Goal: Information Seeking & Learning: Learn about a topic

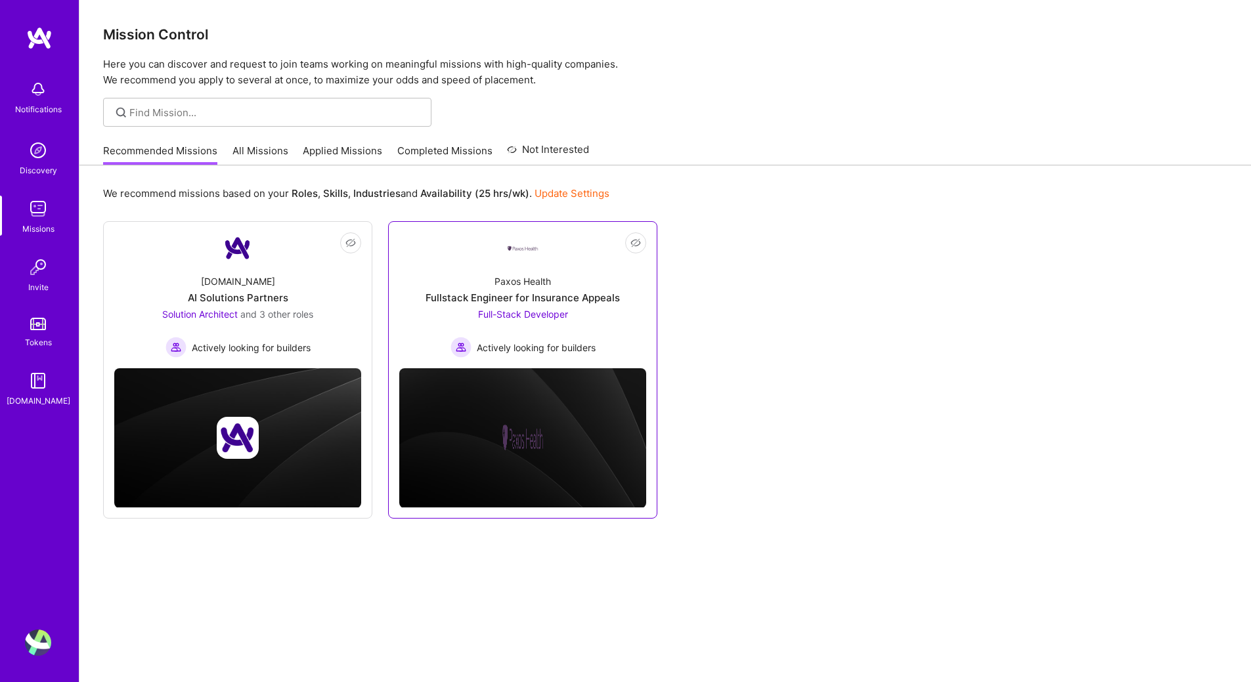
click at [544, 319] on span "Full-Stack Developer" at bounding box center [523, 314] width 90 height 11
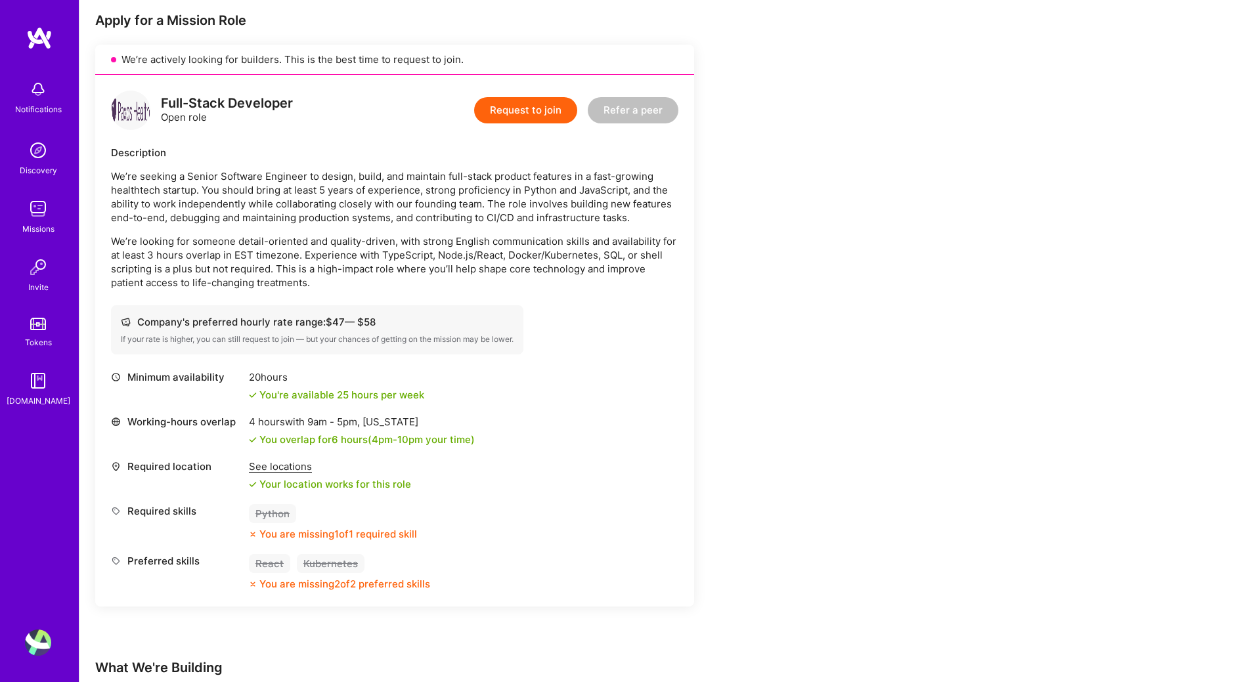
scroll to position [328, 0]
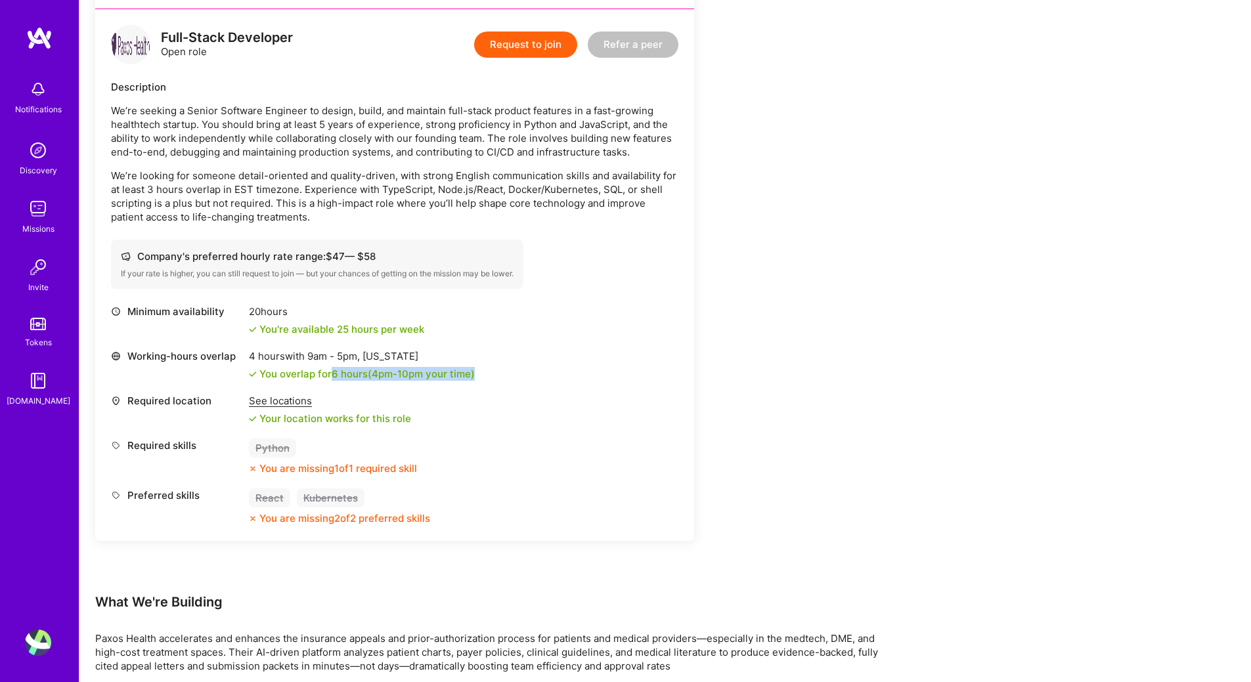
drag, startPoint x: 452, startPoint y: 374, endPoint x: 479, endPoint y: 374, distance: 26.9
click at [479, 374] on div "Working-hours overlap 4 hours with 9am - 5pm , [US_STATE] You overlap for 6 hou…" at bounding box center [394, 365] width 567 height 32
click at [478, 377] on div "Working-hours overlap 4 hours with 9am - 5pm , [US_STATE] You overlap for 6 hou…" at bounding box center [394, 365] width 567 height 32
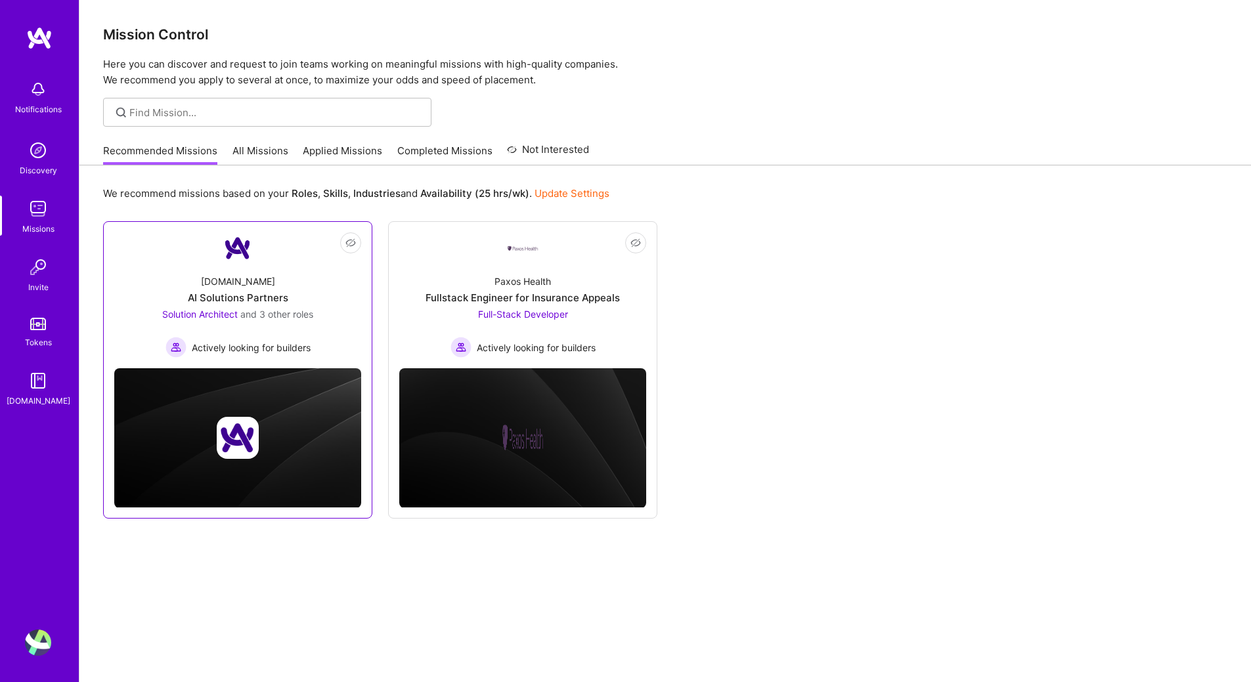
click at [269, 350] on span "Actively looking for builders" at bounding box center [251, 348] width 119 height 14
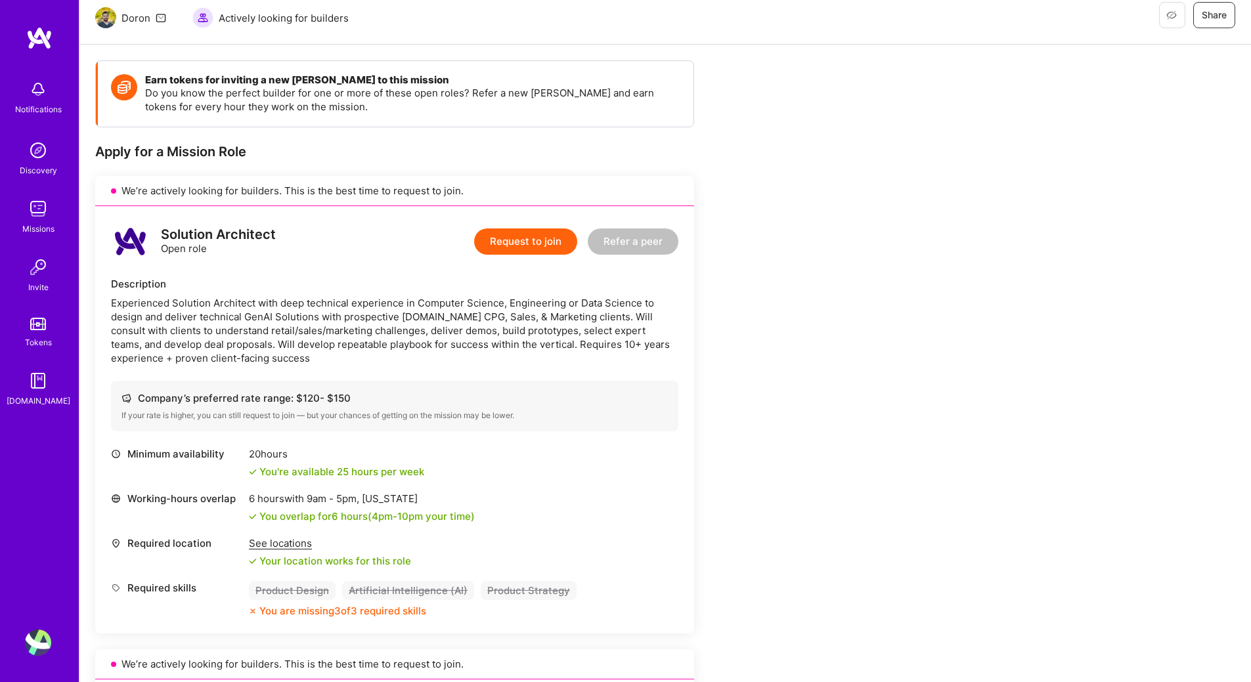
scroll to position [394, 0]
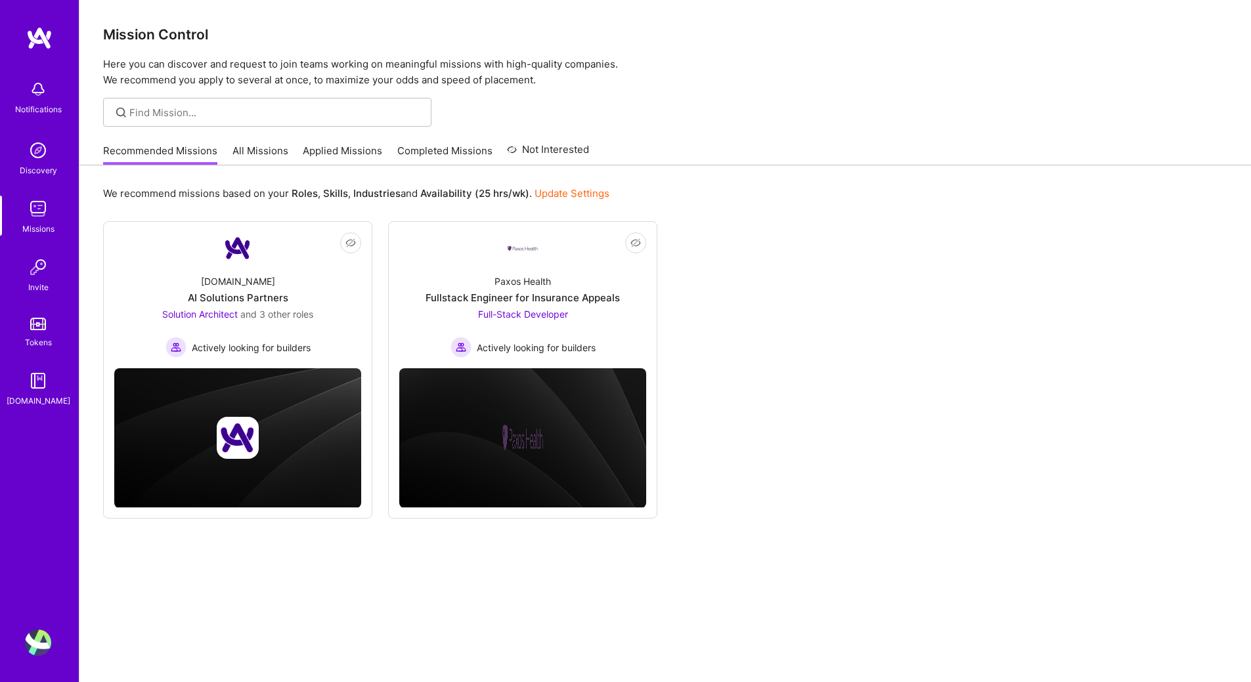
click at [255, 152] on link "All Missions" at bounding box center [260, 155] width 56 height 22
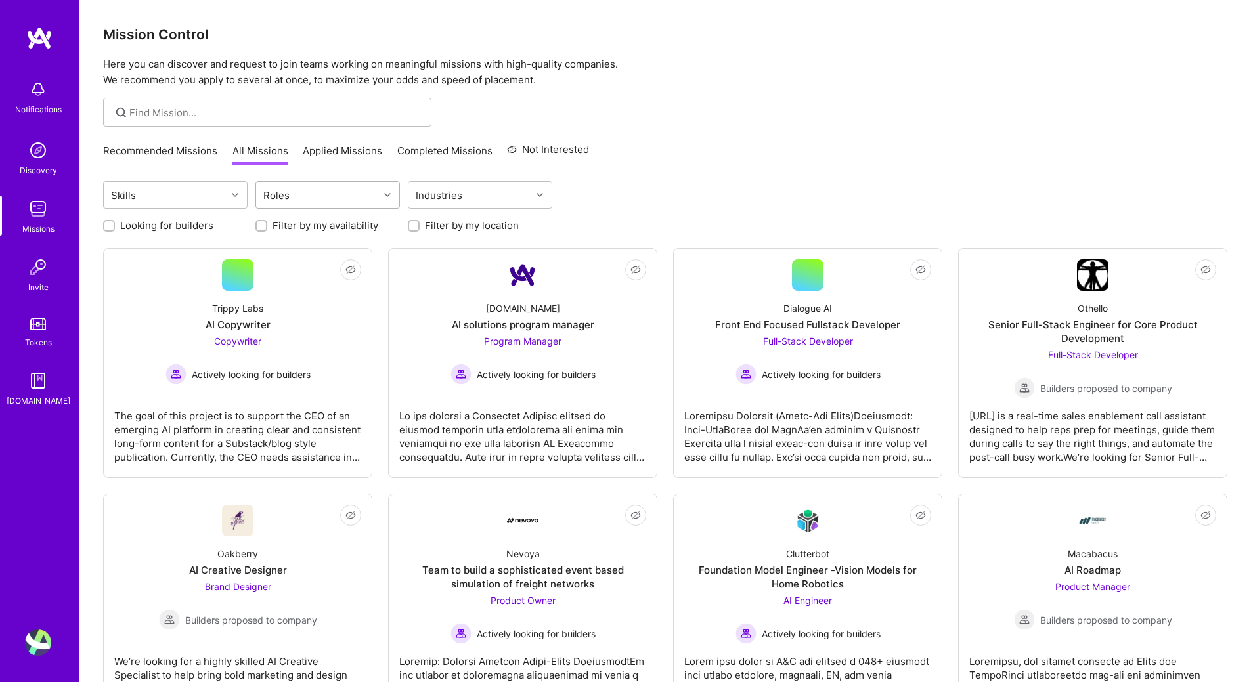
click at [277, 202] on div "Roles" at bounding box center [276, 195] width 33 height 19
click at [273, 328] on input "checkbox" at bounding box center [270, 326] width 9 height 9
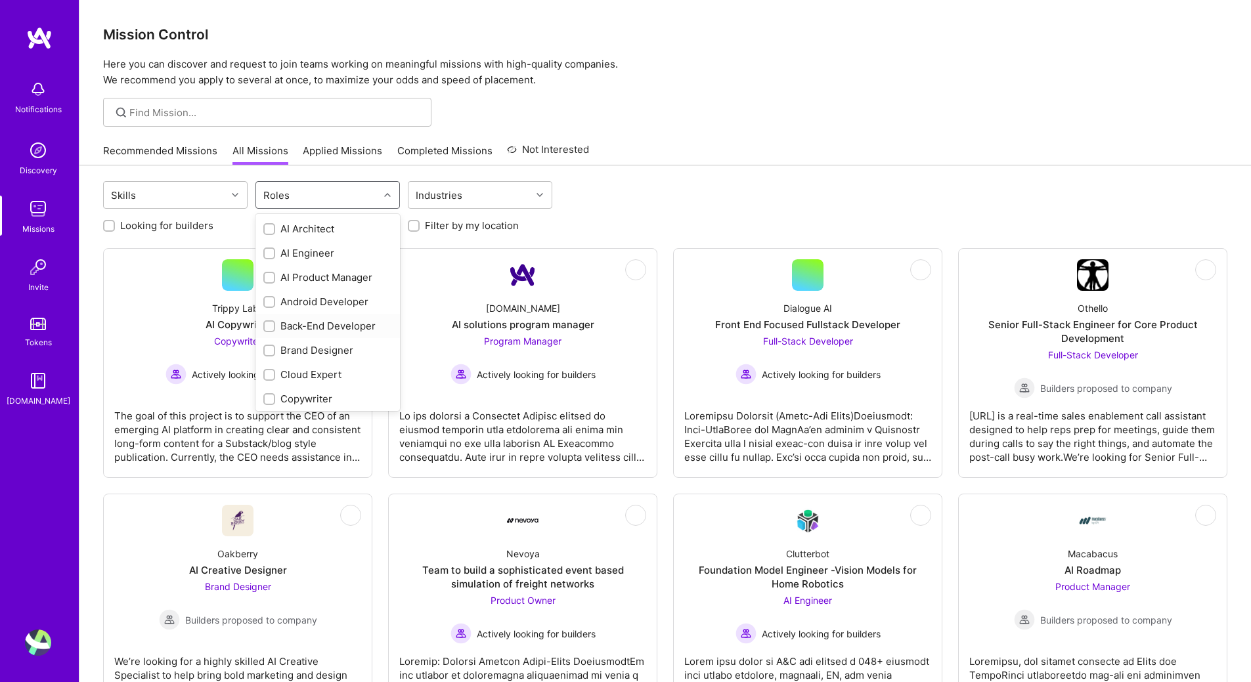
checkbox input "true"
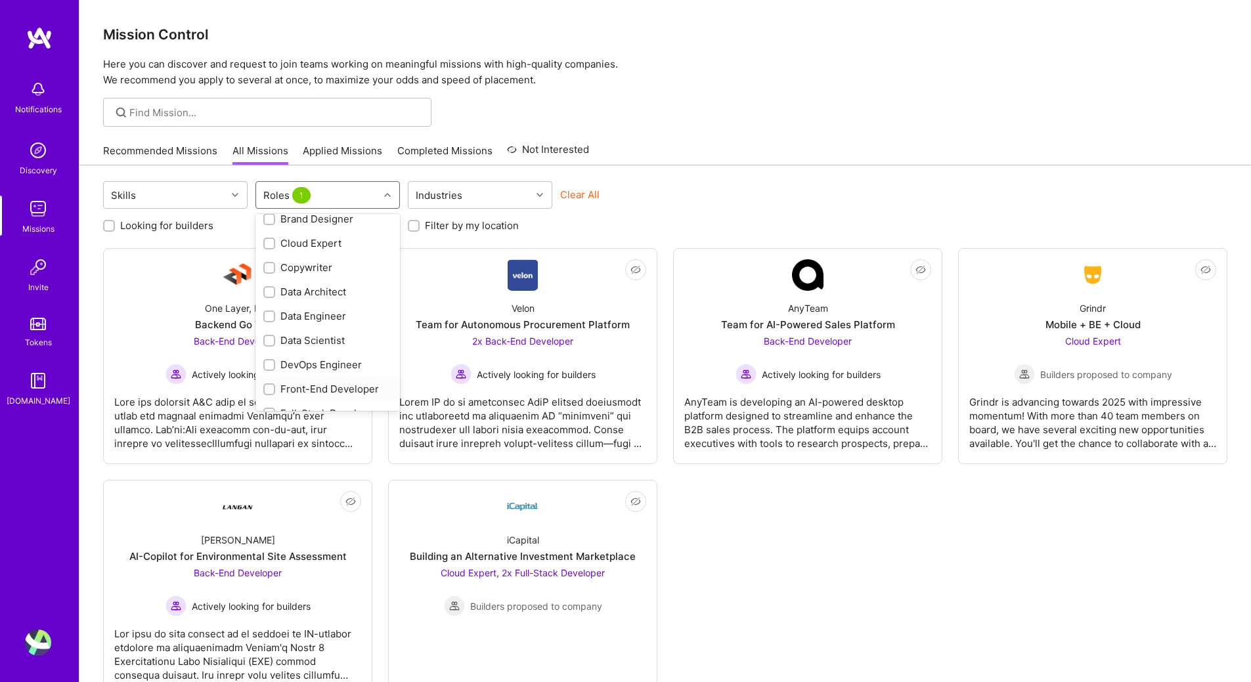
scroll to position [197, 0]
click at [273, 347] on input "checkbox" at bounding box center [270, 348] width 9 height 9
checkbox input "true"
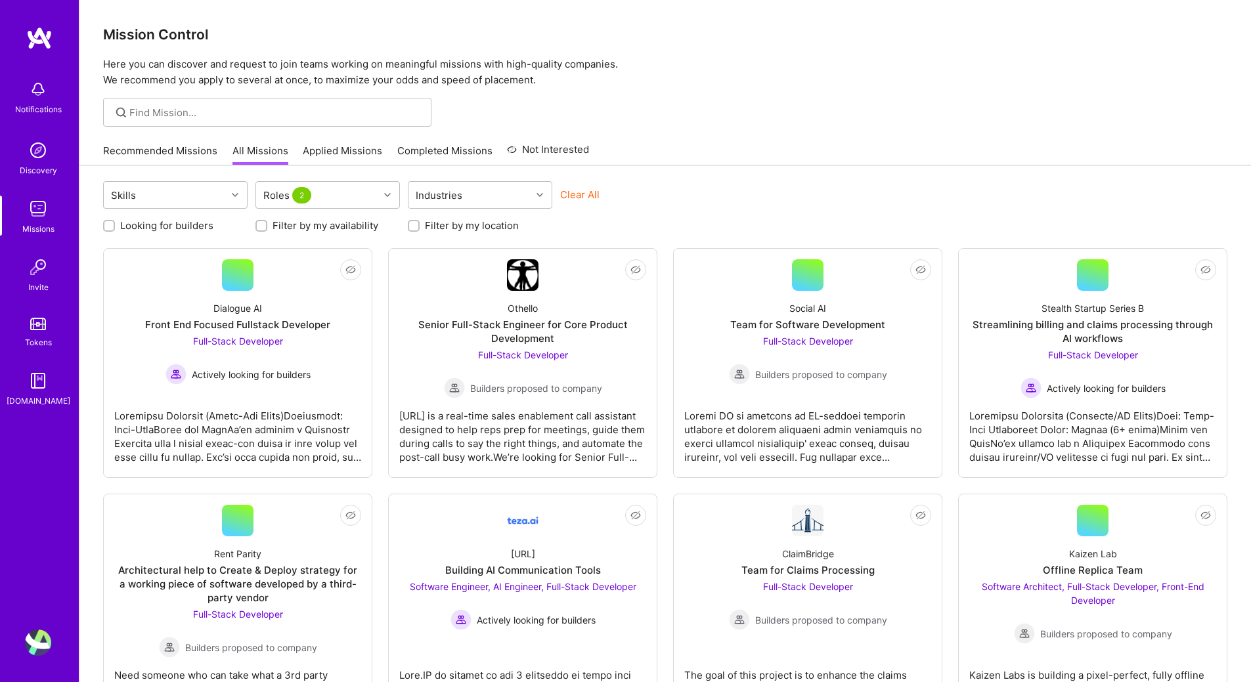
click at [720, 106] on div at bounding box center [665, 112] width 1172 height 29
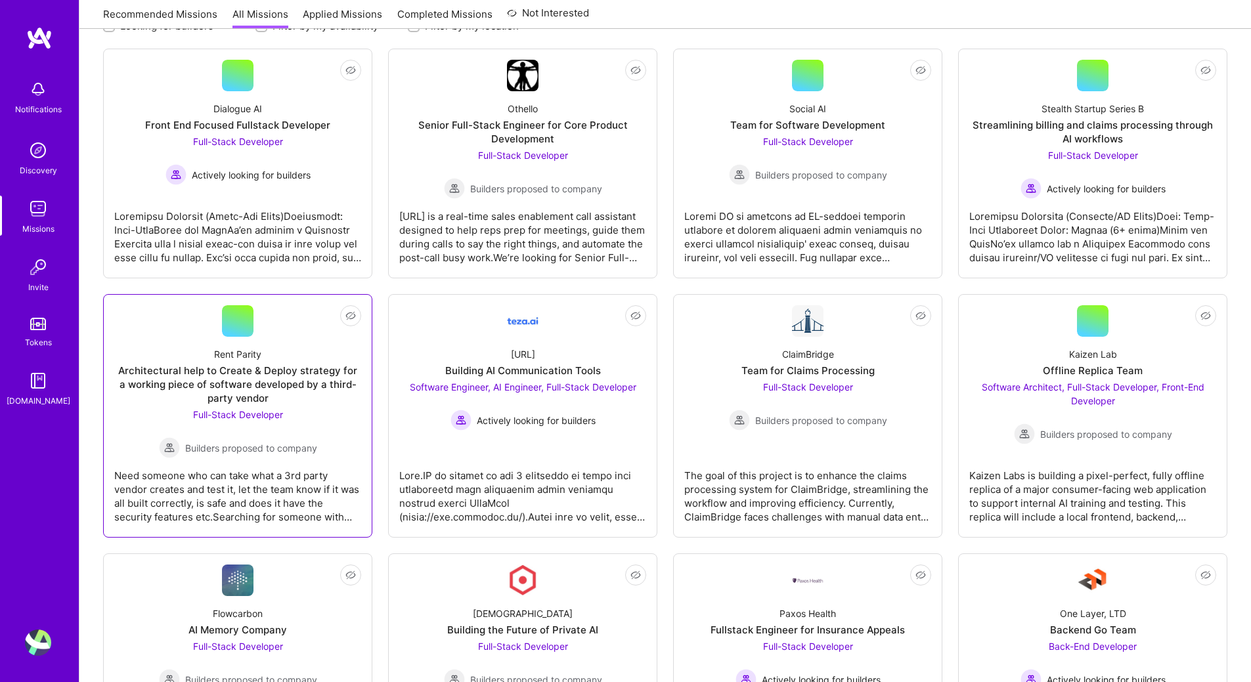
scroll to position [265, 0]
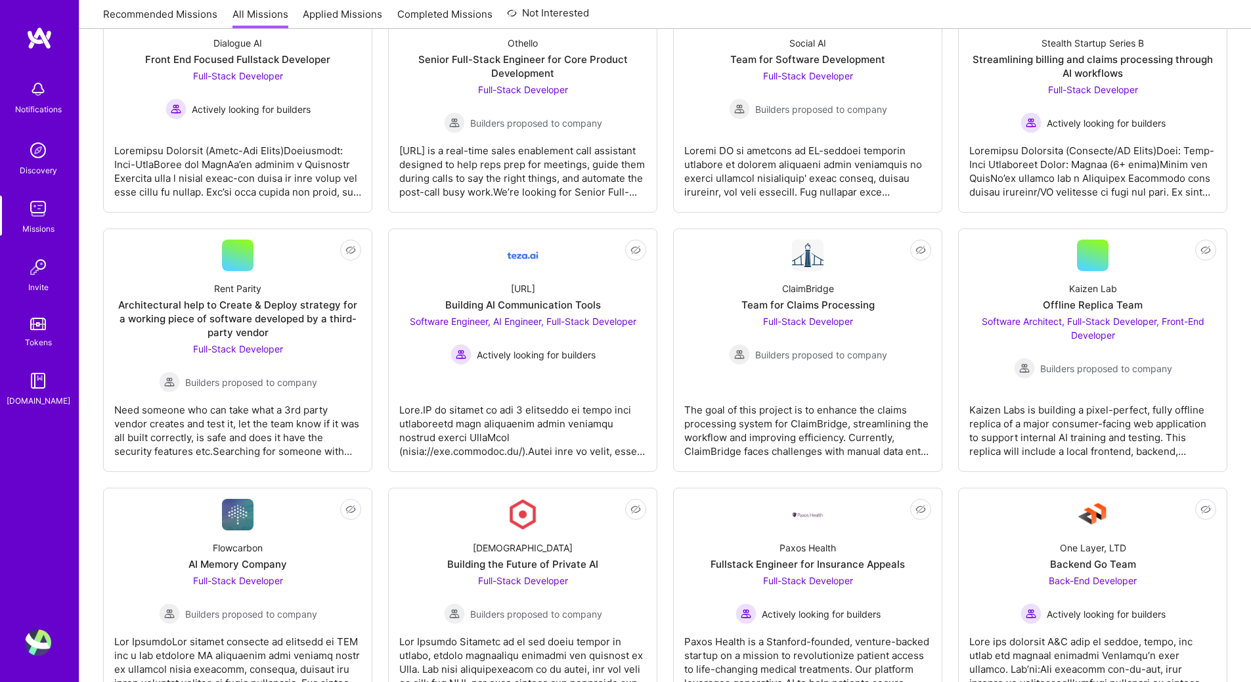
click at [90, 271] on div "Skills Roles 2 Industries Clear All Looking for builders Filter by my availabil…" at bounding box center [665, 549] width 1172 height 1299
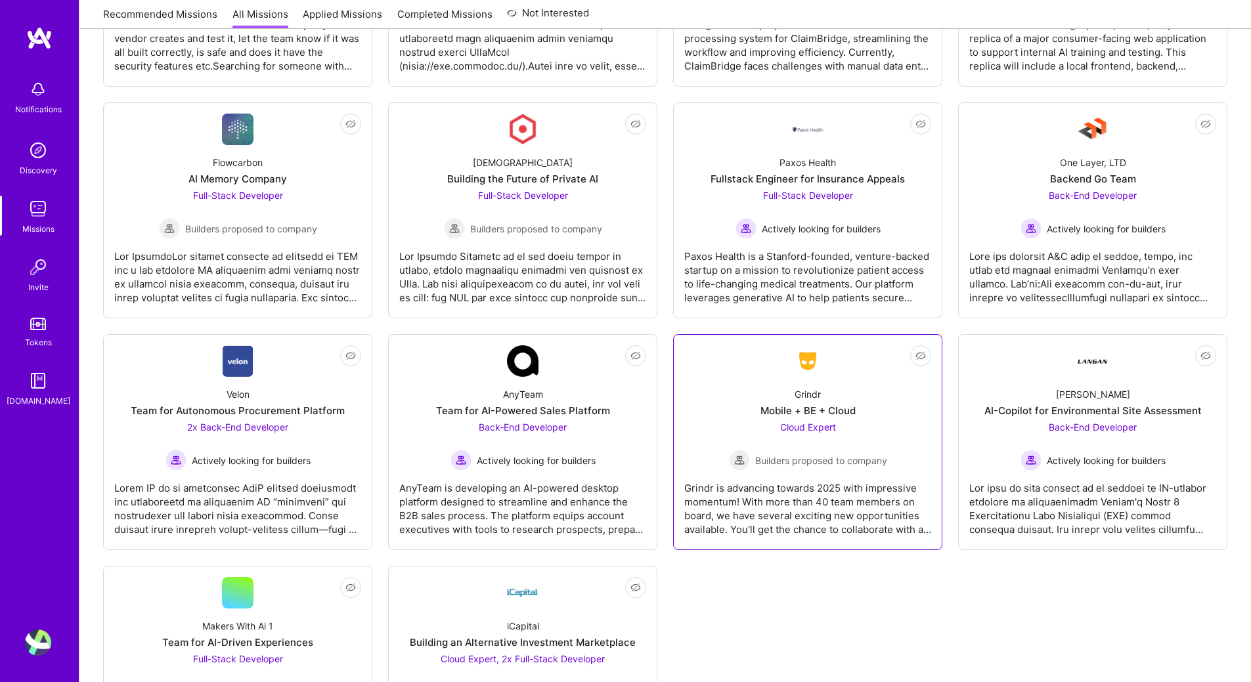
scroll to position [585, 0]
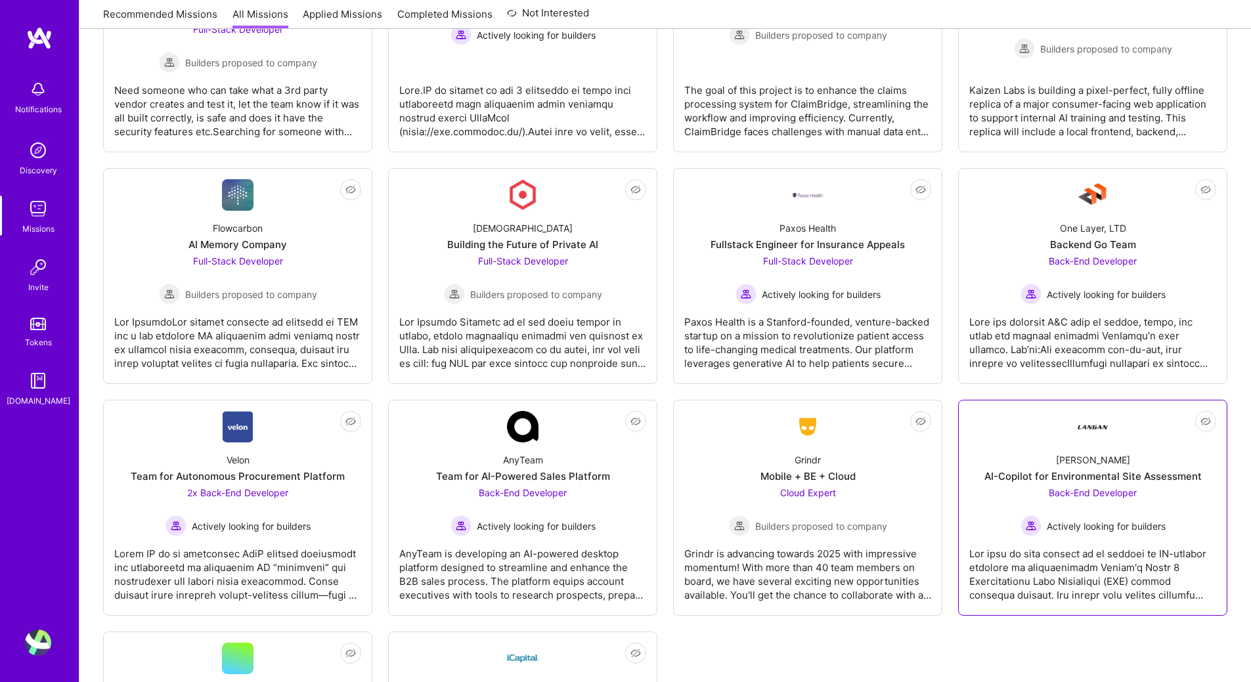
click at [1097, 491] on span "Back-End Developer" at bounding box center [1093, 492] width 88 height 11
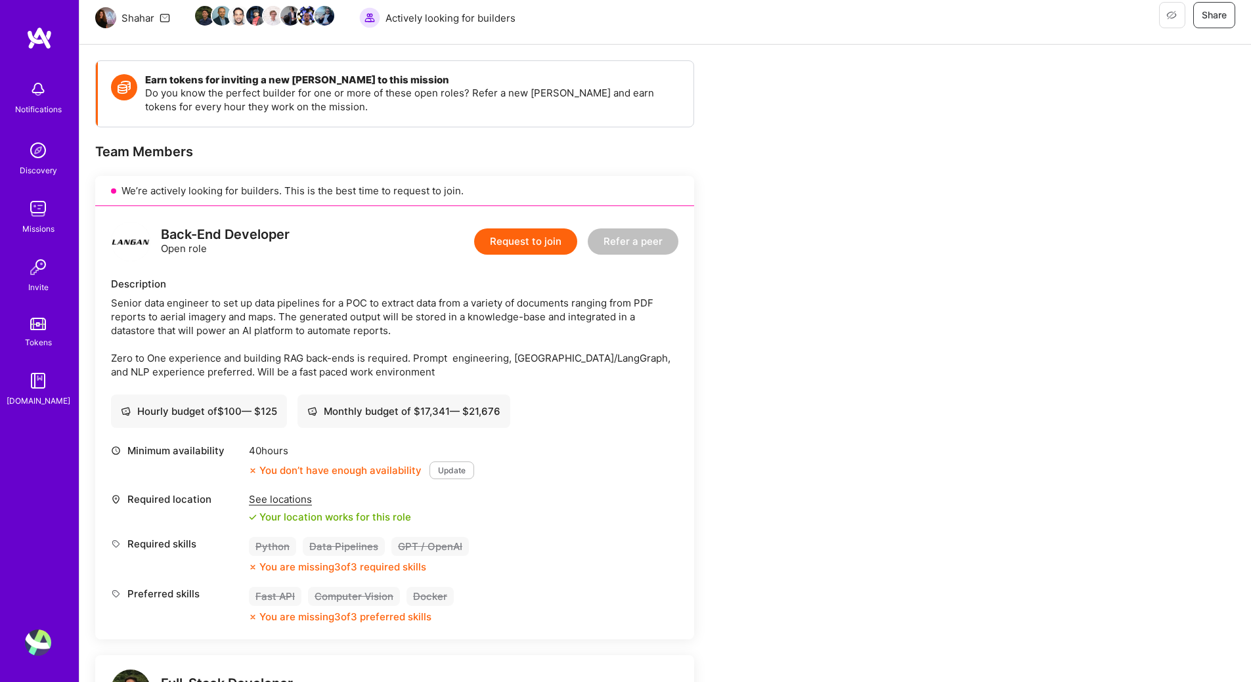
scroll to position [263, 0]
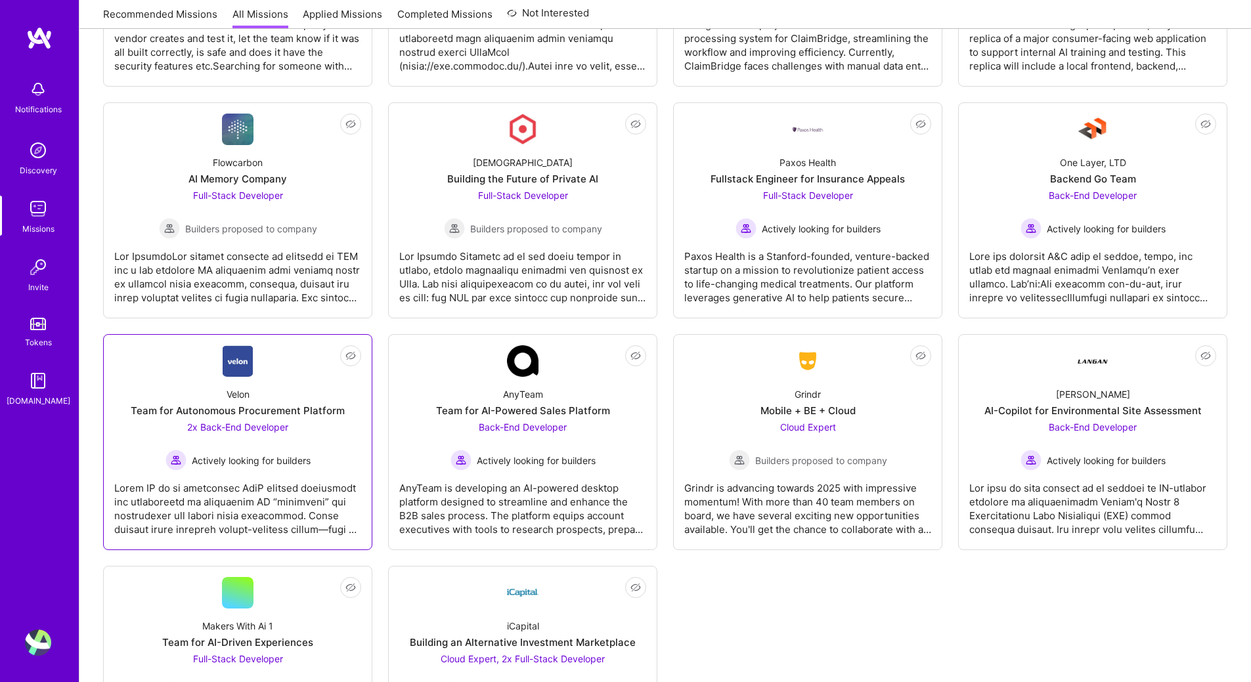
scroll to position [782, 0]
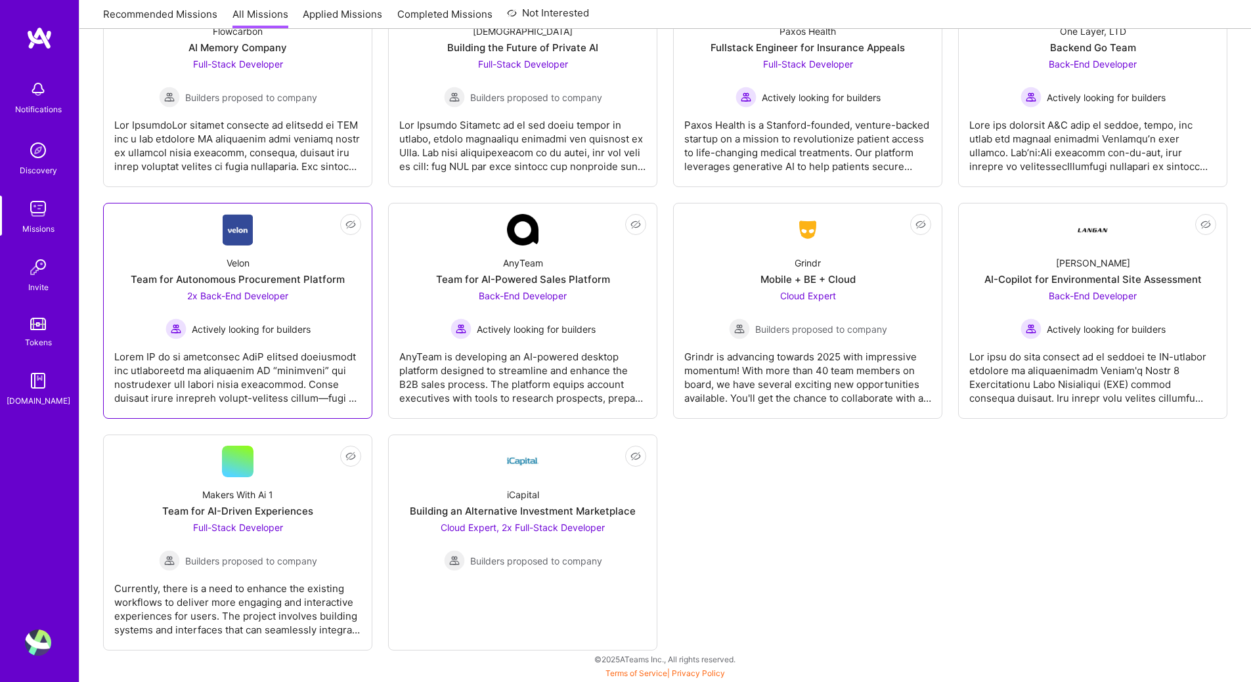
click at [237, 293] on span "2x Back-End Developer" at bounding box center [237, 295] width 101 height 11
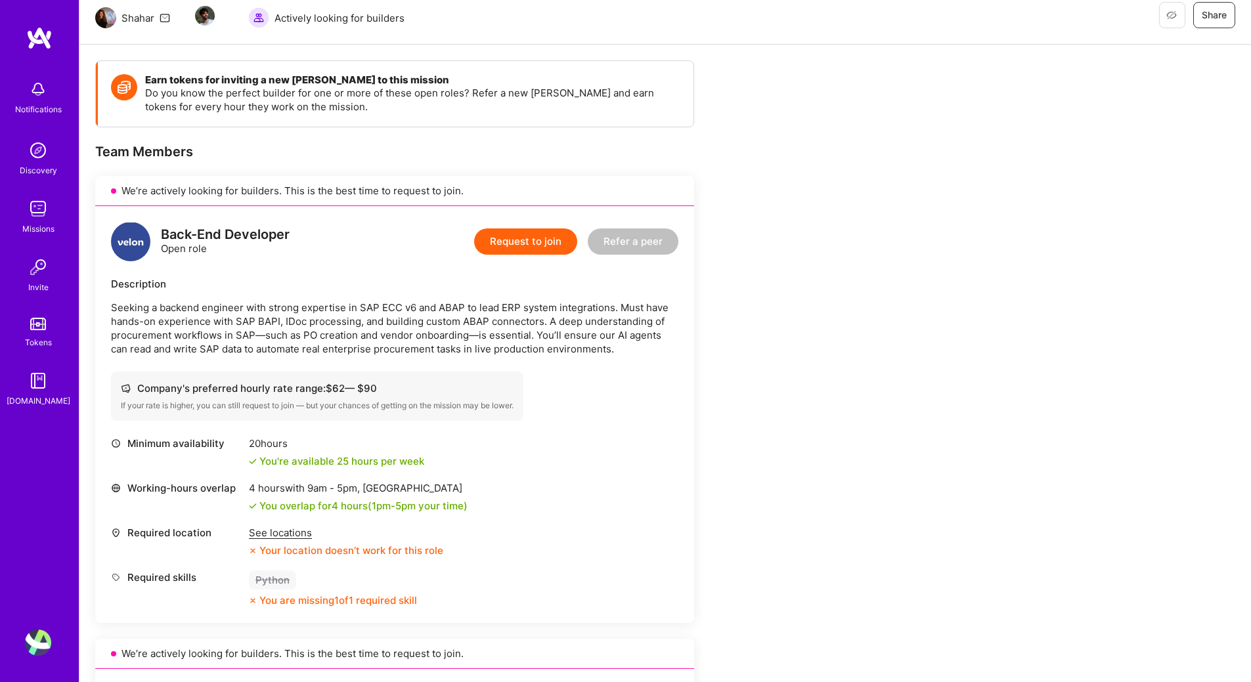
scroll to position [197, 0]
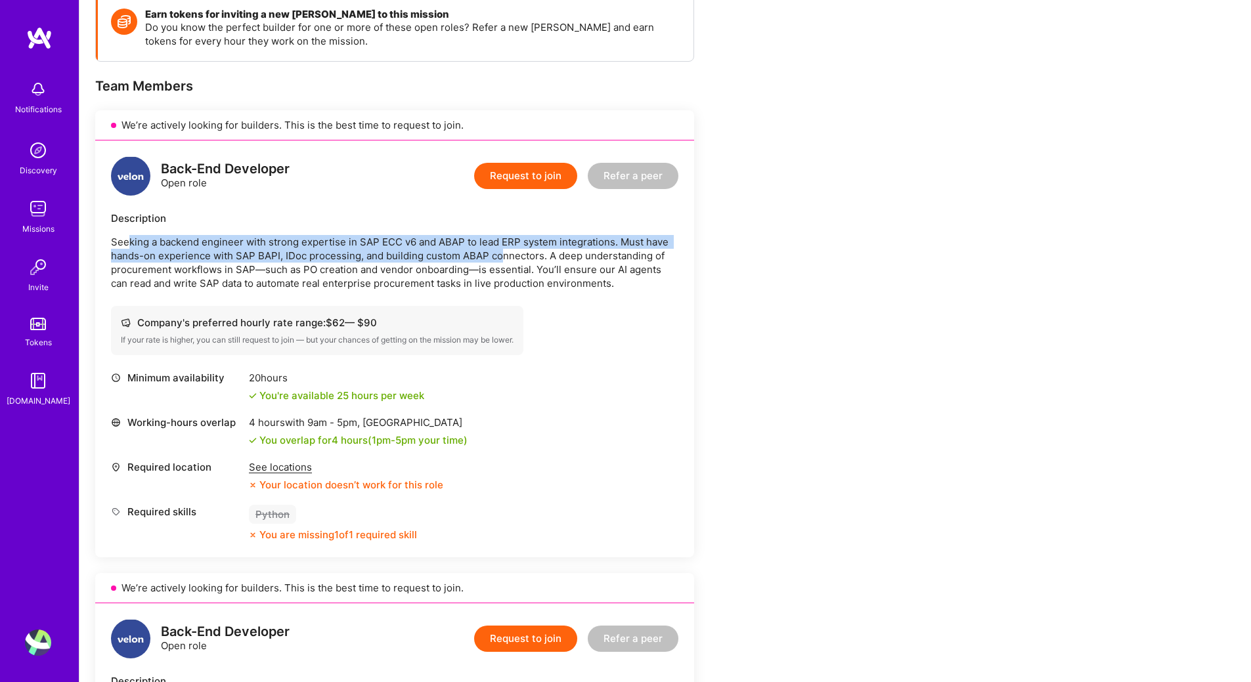
drag, startPoint x: 131, startPoint y: 243, endPoint x: 500, endPoint y: 261, distance: 369.5
click at [500, 261] on p "Seeking a backend engineer with strong expertise in SAP ECC v6 and ABAP to lead…" at bounding box center [394, 262] width 567 height 55
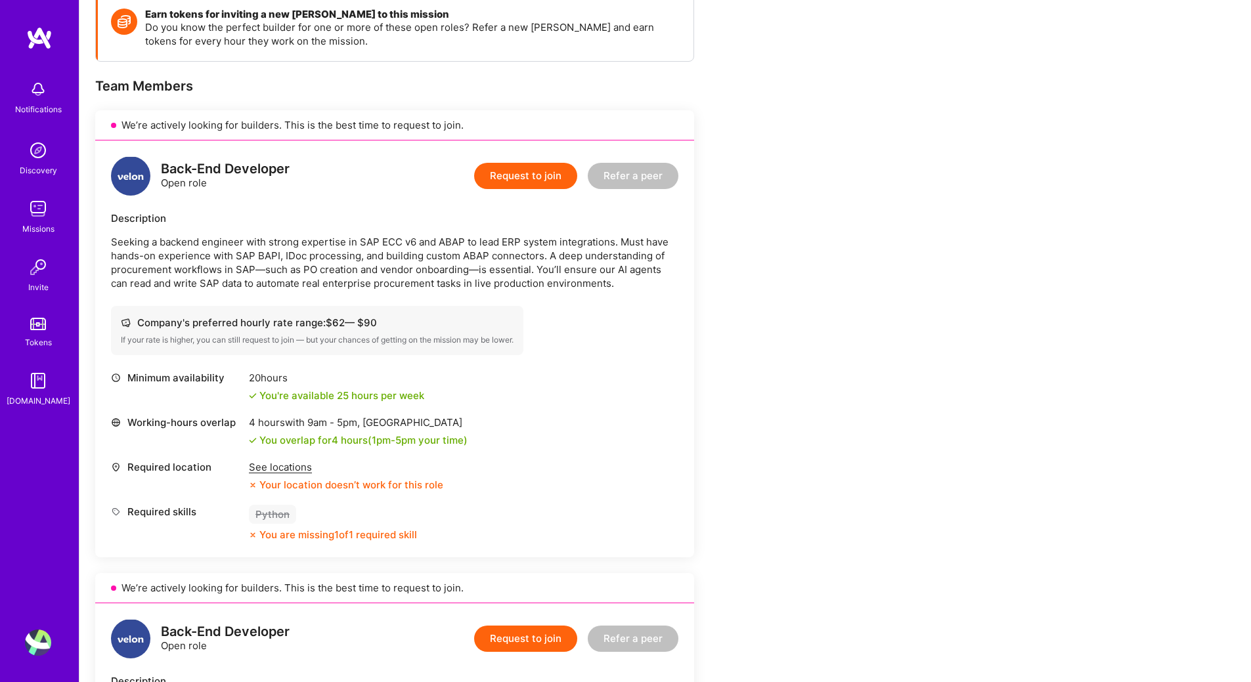
click at [583, 487] on div "Required location See locations Your location doesn’t work for this role" at bounding box center [394, 476] width 567 height 32
click at [363, 248] on p "Seeking a backend engineer with strong expertise in SAP ECC v6 and ABAP to lead…" at bounding box center [394, 262] width 567 height 55
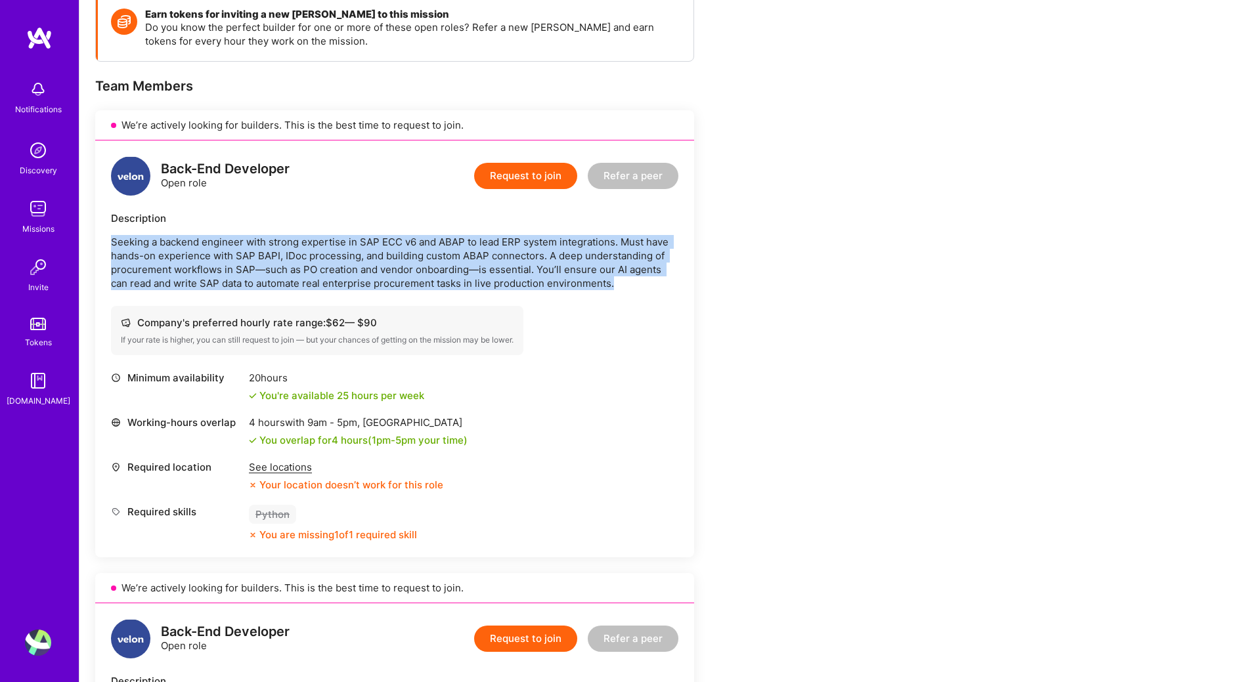
click at [363, 248] on p "Seeking a backend engineer with strong expertise in SAP ECC v6 and ABAP to lead…" at bounding box center [394, 262] width 567 height 55
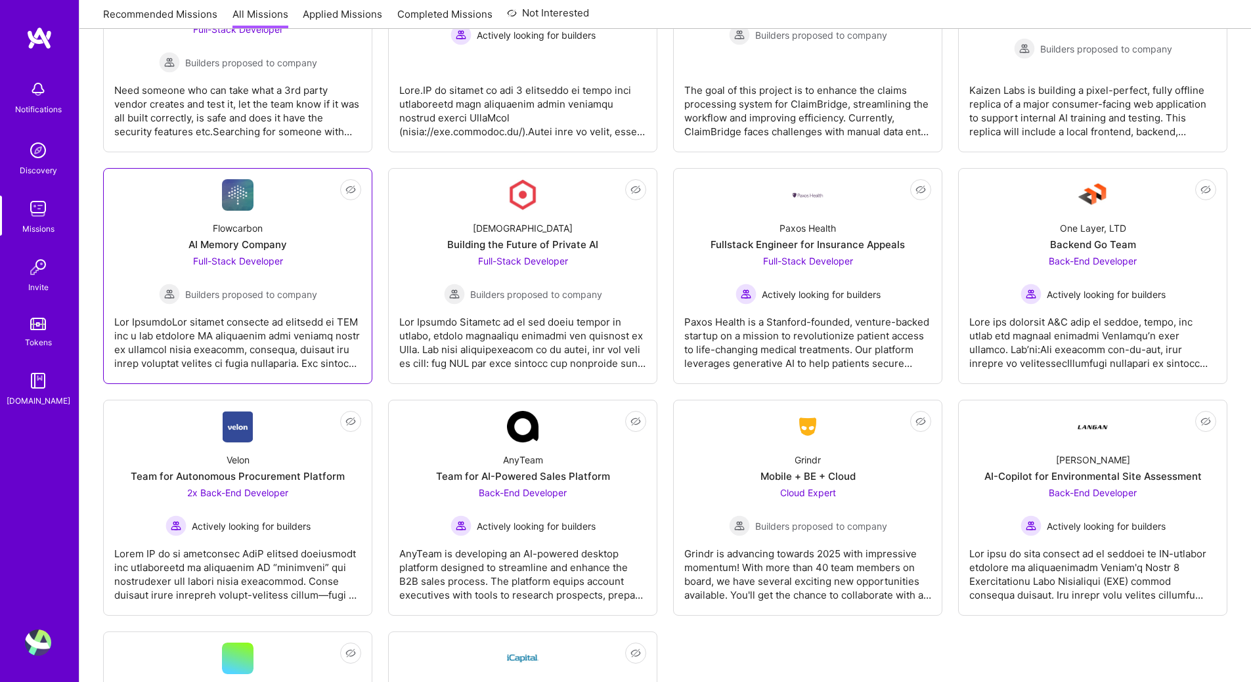
scroll to position [454, 0]
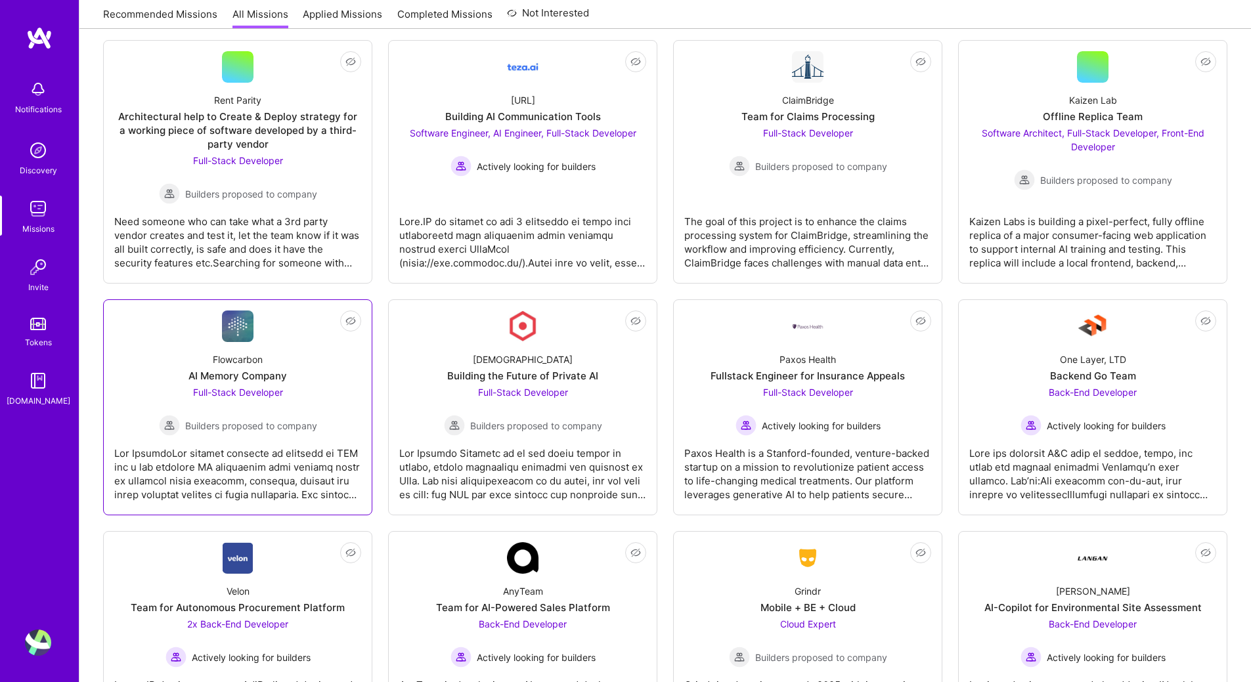
click at [277, 474] on div at bounding box center [237, 469] width 247 height 66
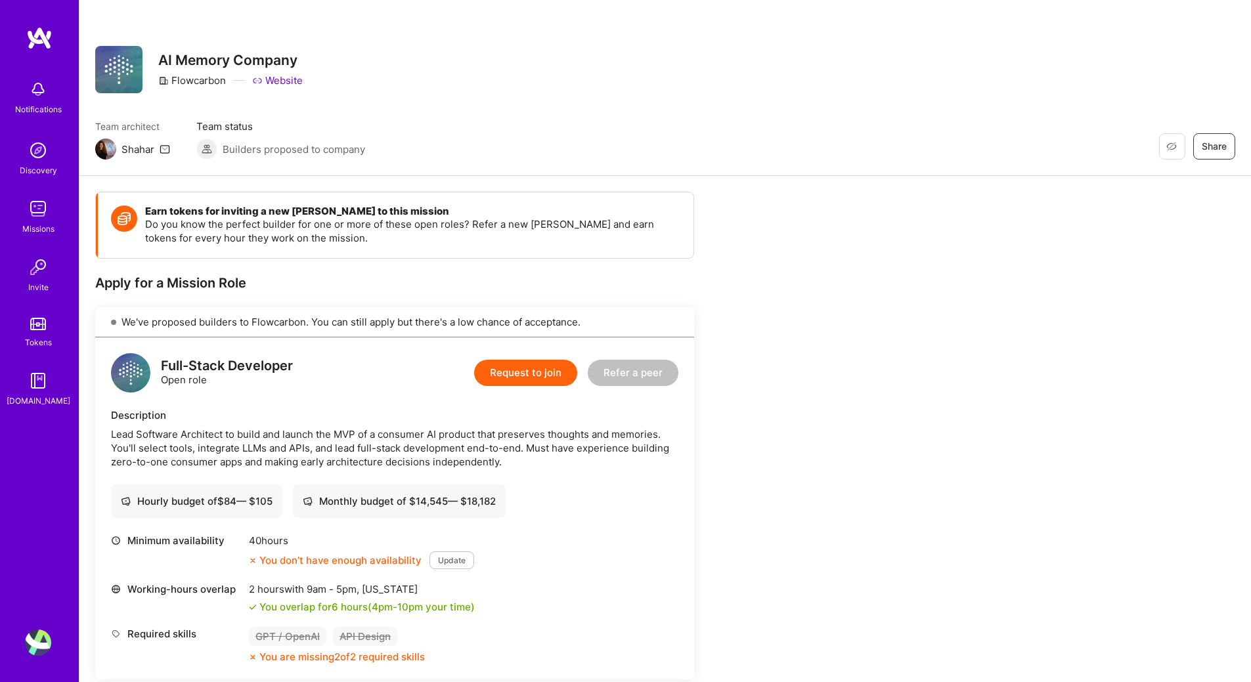
drag, startPoint x: 432, startPoint y: 210, endPoint x: 528, endPoint y: 112, distance: 137.0
click at [528, 112] on div "Restore Not Interested Share AI Memory Company Flowcarbon Website Team architec…" at bounding box center [665, 88] width 1172 height 176
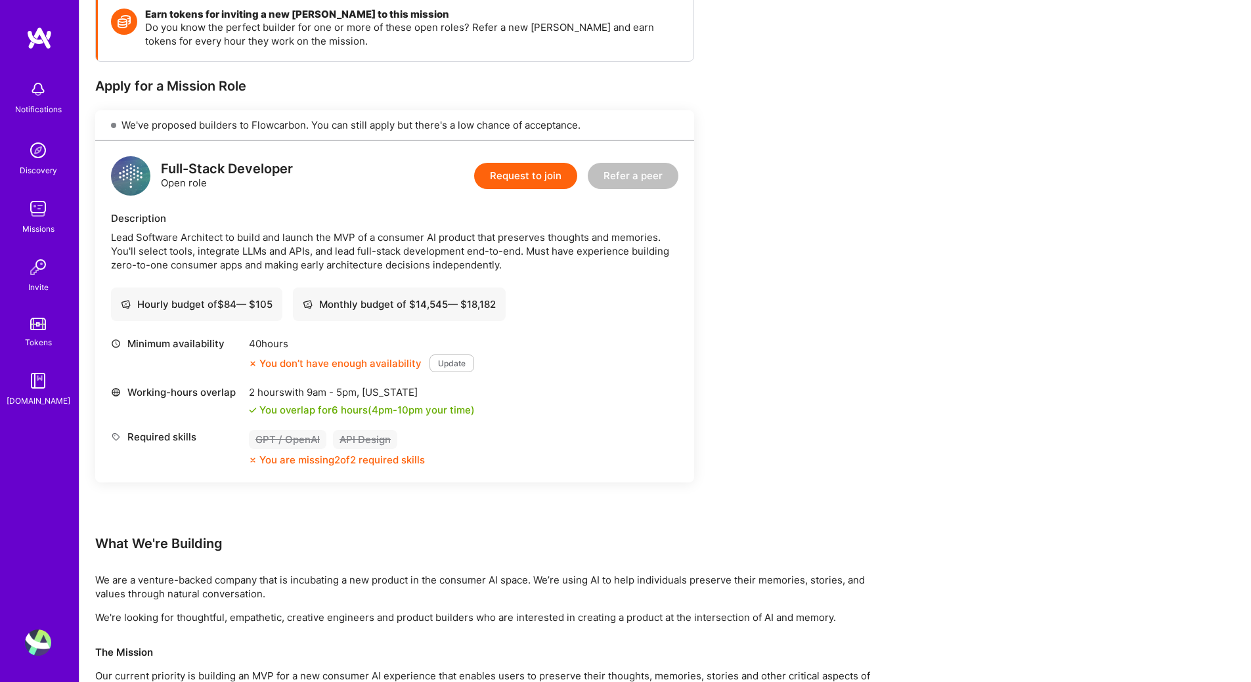
scroll to position [263, 0]
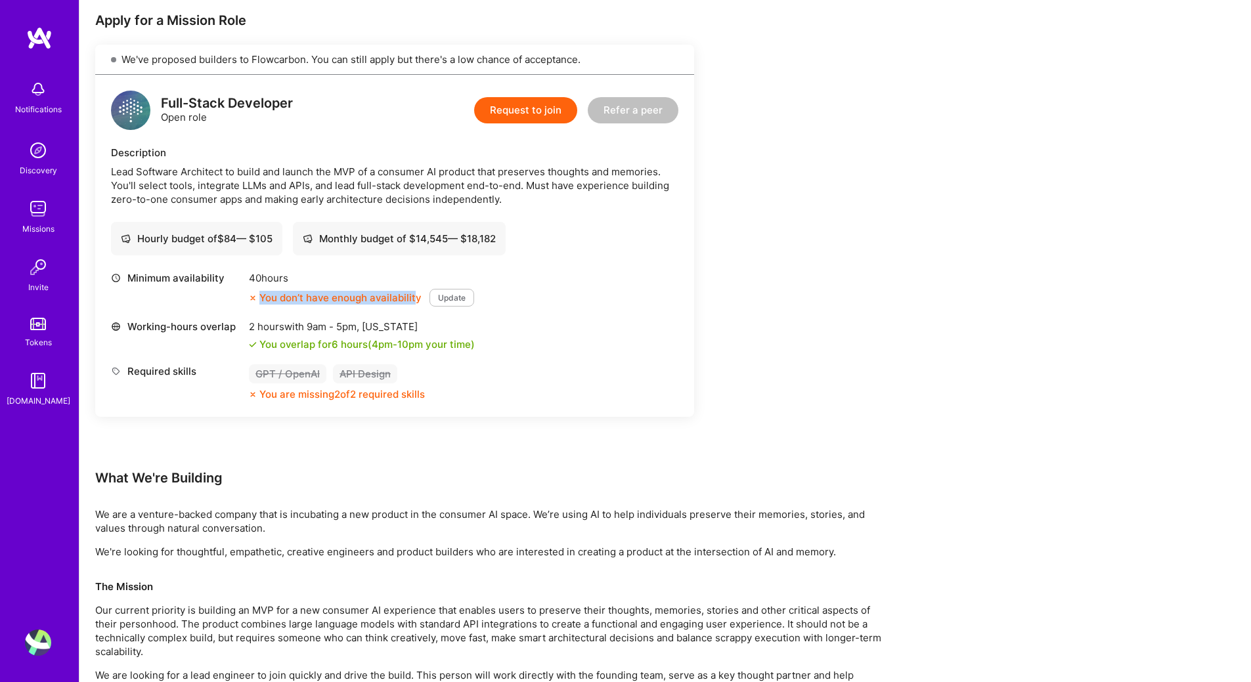
drag, startPoint x: 255, startPoint y: 296, endPoint x: 413, endPoint y: 298, distance: 157.6
click at [413, 298] on div "You don’t have enough availability" at bounding box center [335, 298] width 173 height 14
drag, startPoint x: 319, startPoint y: 345, endPoint x: 437, endPoint y: 339, distance: 118.4
click at [437, 339] on div "You overlap for 6 hours ( 4pm - 10pm your time)" at bounding box center [366, 345] width 215 height 14
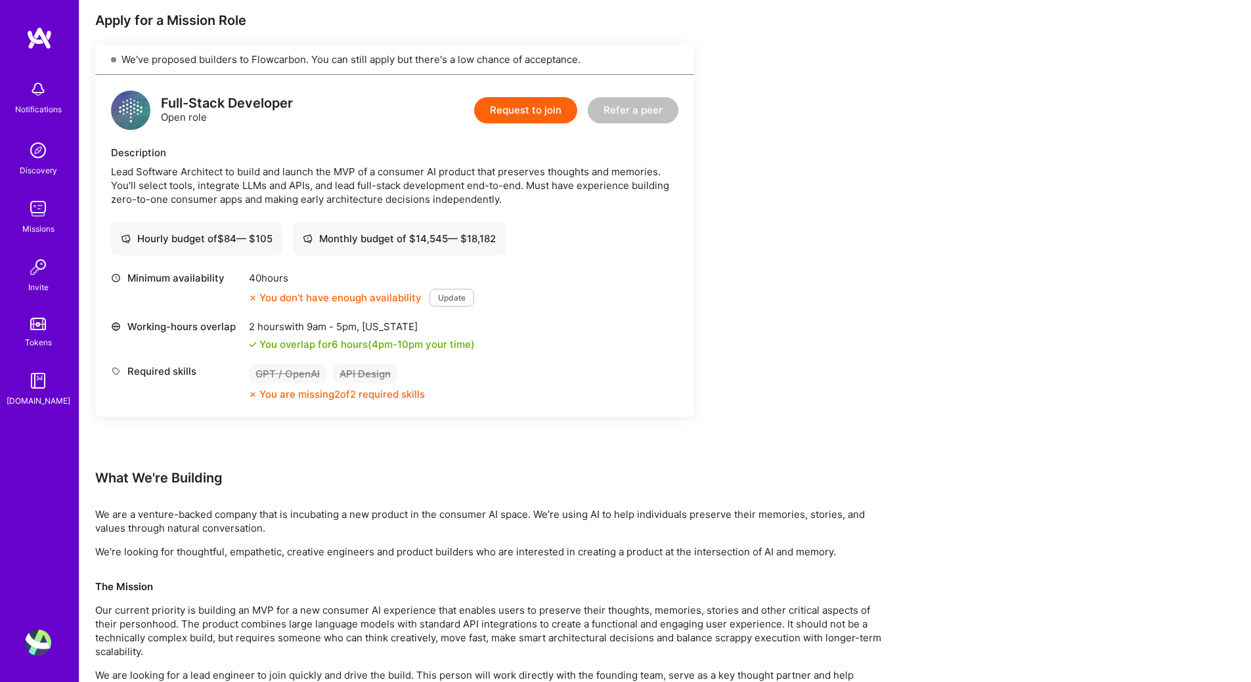
scroll to position [131, 0]
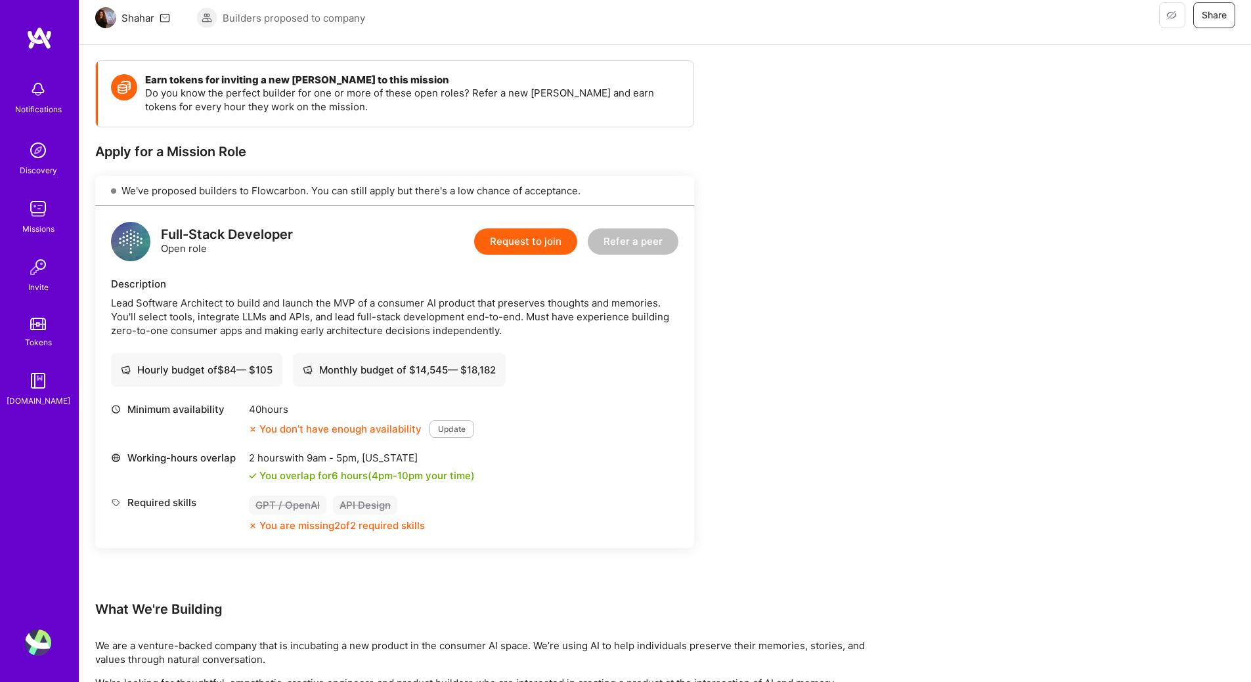
click at [180, 301] on div "Lead Software Architect to build and launch the MVP of a consumer AI product th…" at bounding box center [394, 316] width 567 height 41
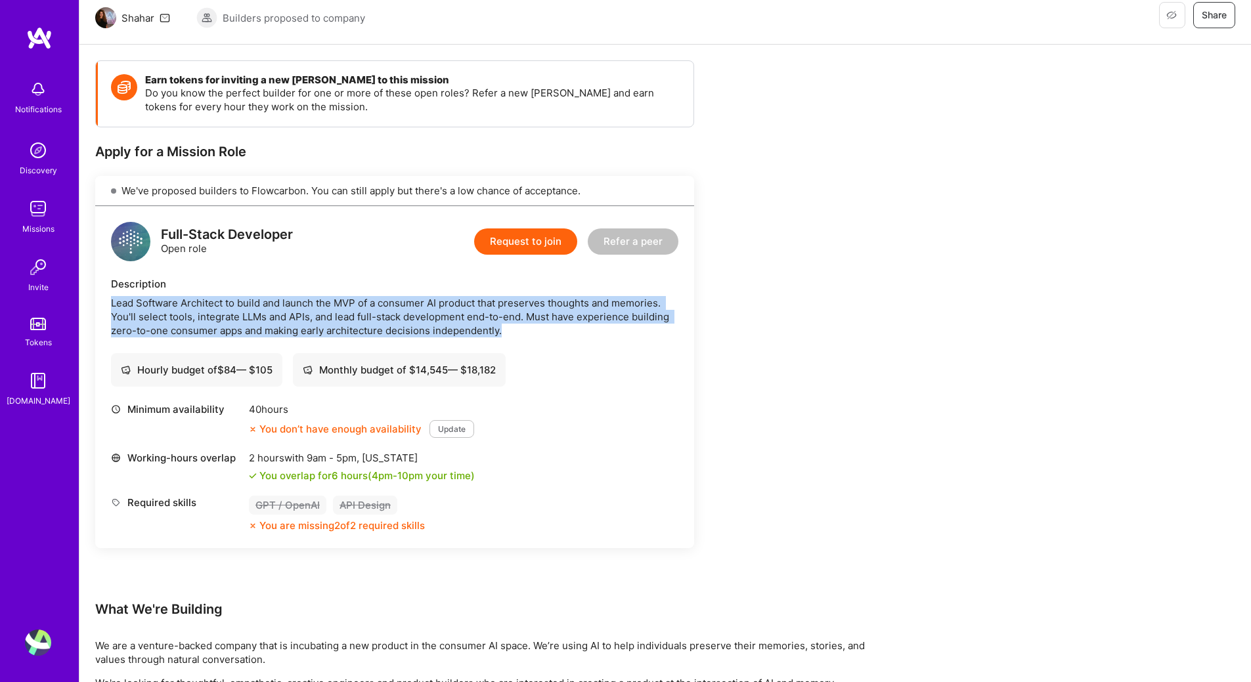
click at [180, 301] on div "Lead Software Architect to build and launch the MVP of a consumer AI product th…" at bounding box center [394, 316] width 567 height 41
click at [177, 313] on div "Lead Software Architect to build and launch the MVP of a consumer AI product th…" at bounding box center [394, 316] width 567 height 41
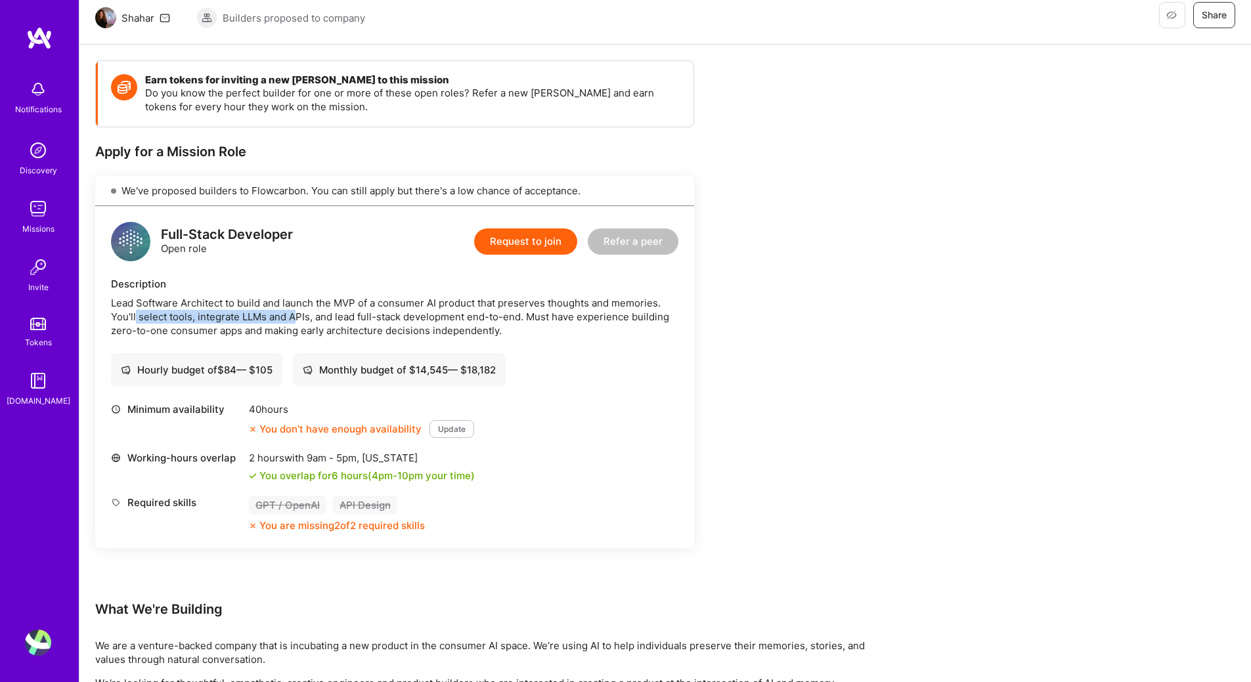
drag, startPoint x: 137, startPoint y: 314, endPoint x: 294, endPoint y: 318, distance: 157.7
click at [294, 318] on div "Lead Software Architect to build and launch the MVP of a consumer AI product th…" at bounding box center [394, 316] width 567 height 41
click at [282, 318] on div "Lead Software Architect to build and launch the MVP of a consumer AI product th…" at bounding box center [394, 316] width 567 height 41
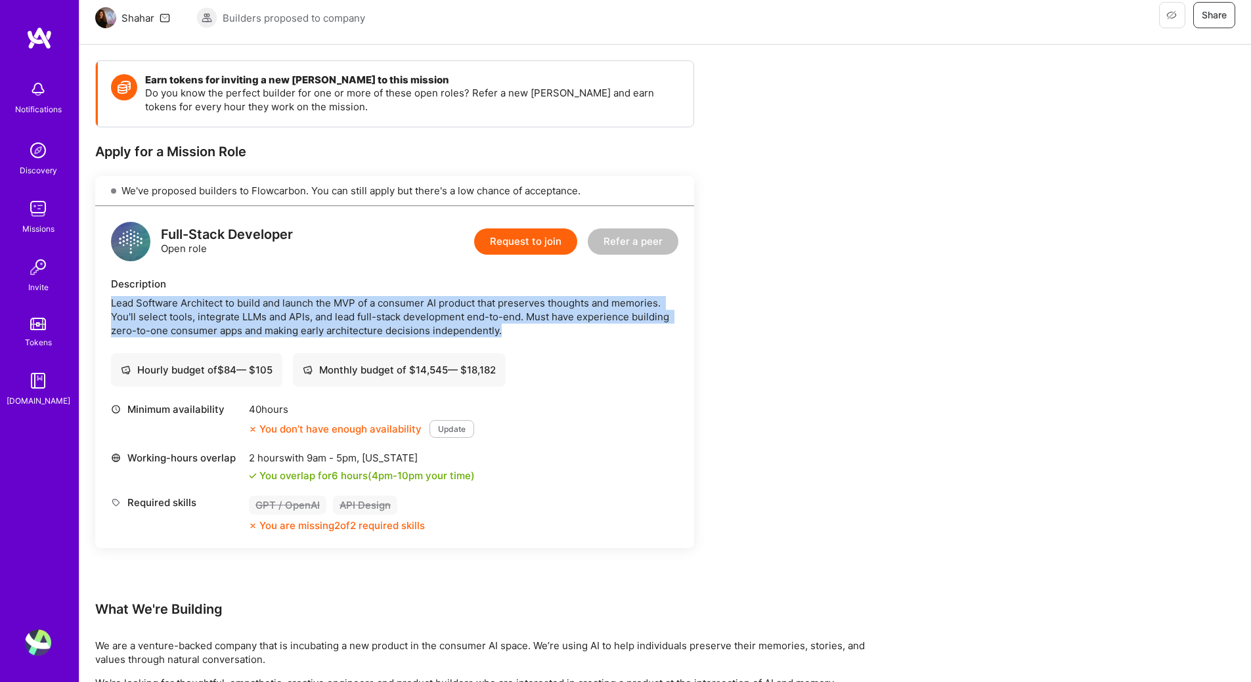
click at [282, 318] on div "Lead Software Architect to build and launch the MVP of a consumer AI product th…" at bounding box center [394, 316] width 567 height 41
click at [263, 319] on div "Lead Software Architect to build and launch the MVP of a consumer AI product th…" at bounding box center [394, 316] width 567 height 41
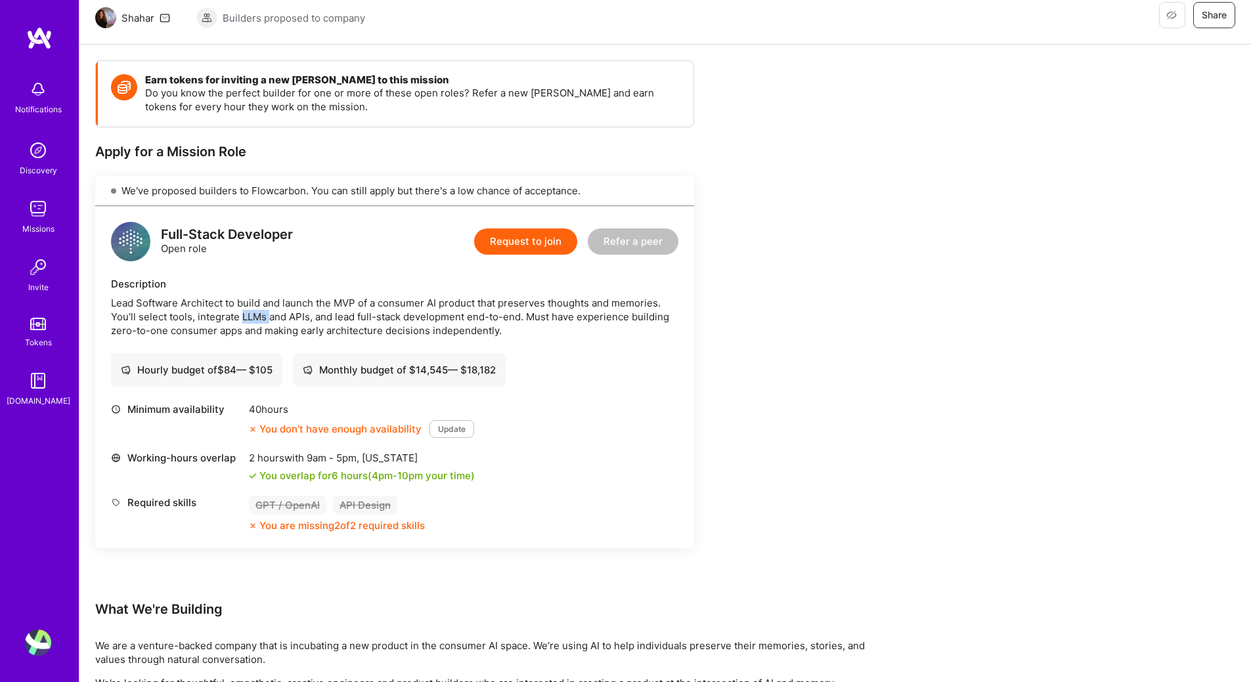
click at [263, 319] on div "Lead Software Architect to build and launch the MVP of a consumer AI product th…" at bounding box center [394, 316] width 567 height 41
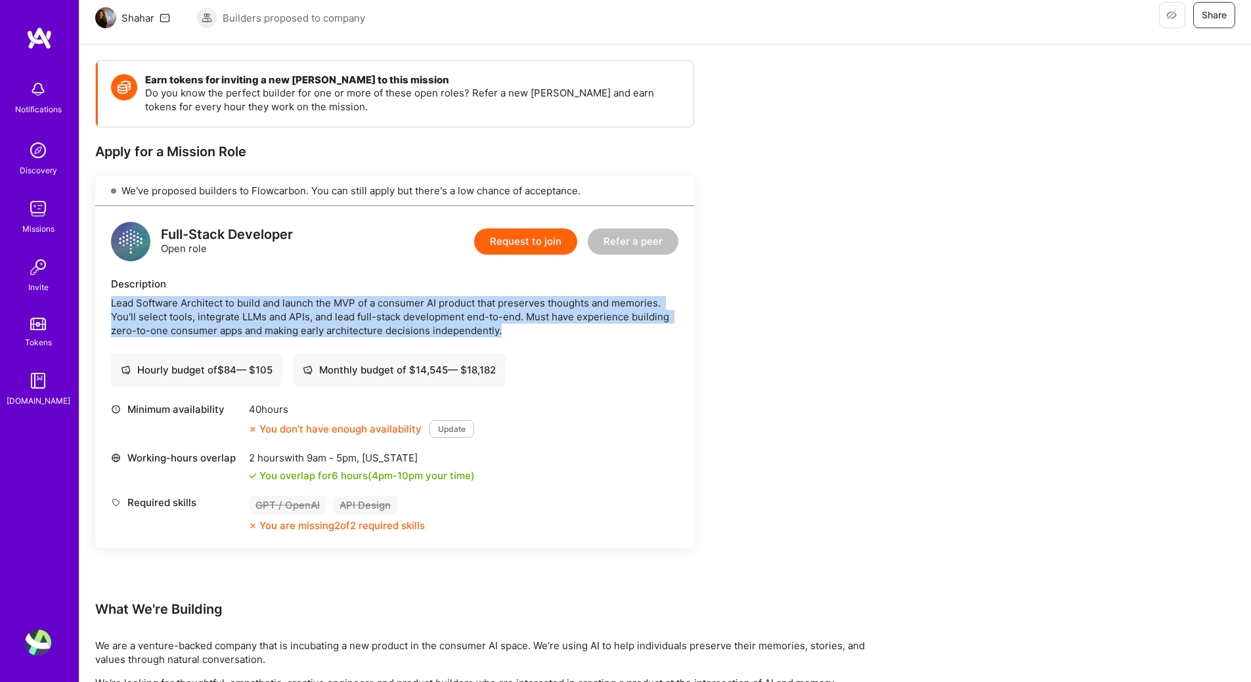
click at [263, 319] on div "Lead Software Architect to build and launch the MVP of a consumer AI product th…" at bounding box center [394, 316] width 567 height 41
